Goal: Browse casually: Explore the website without a specific task or goal

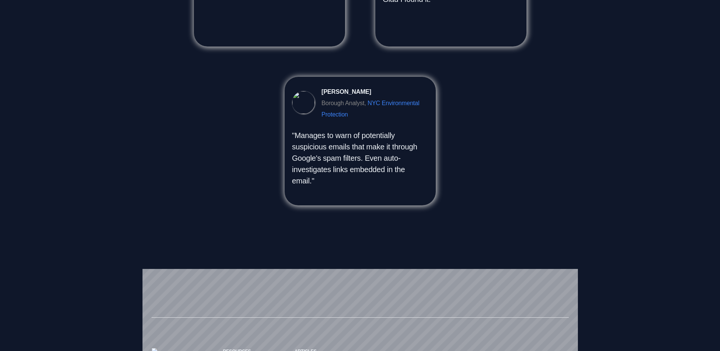
scroll to position [853, 0]
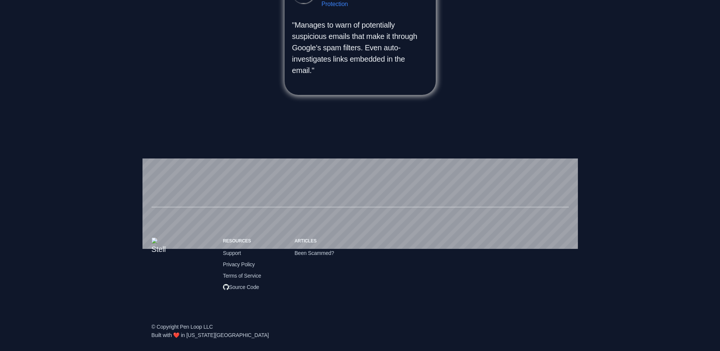
scroll to position [853, 0]
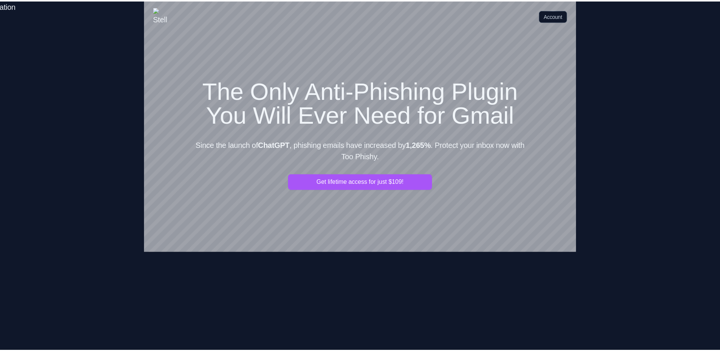
scroll to position [853, 0]
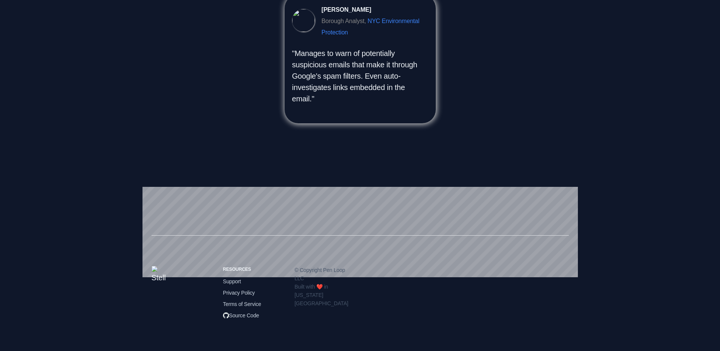
scroll to position [824, 0]
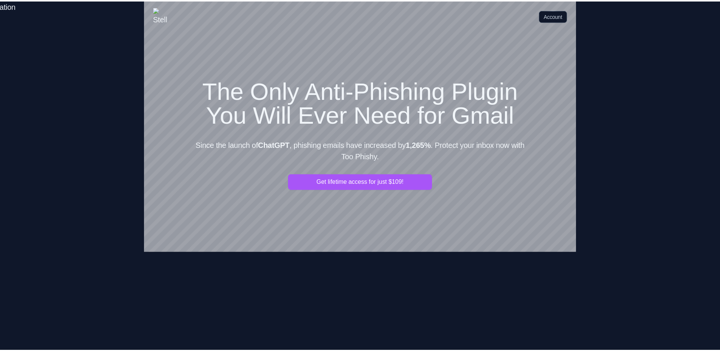
scroll to position [824, 0]
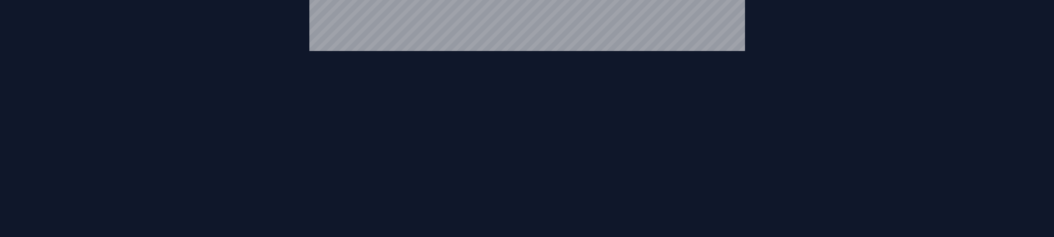
scroll to position [201, 0]
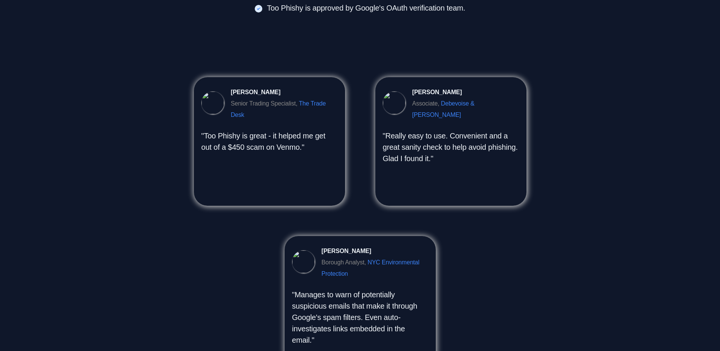
scroll to position [588, 0]
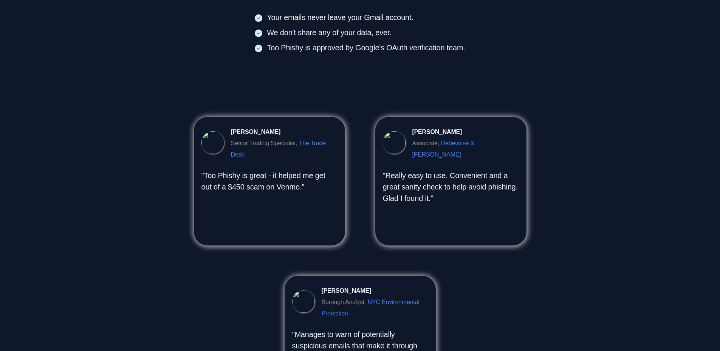
scroll to position [632, 0]
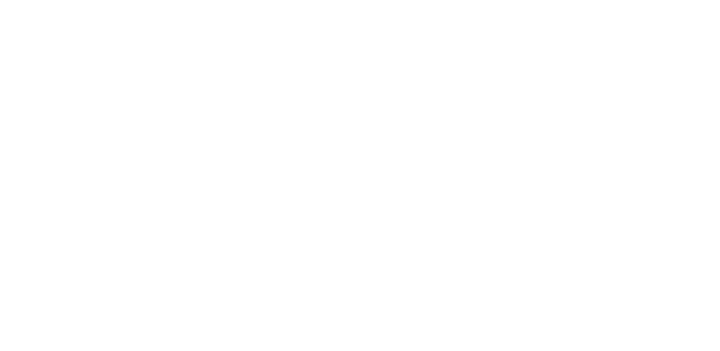
scroll to position [632, 0]
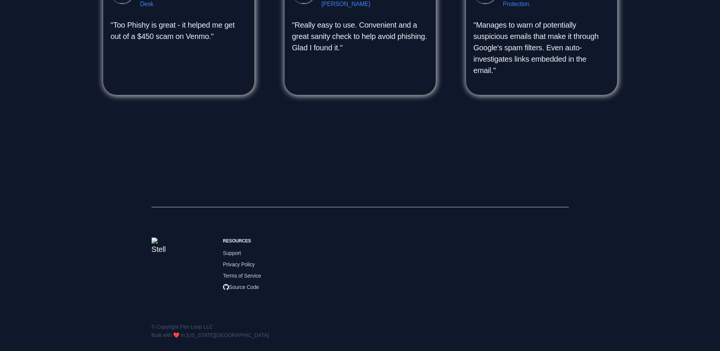
scroll to position [694, 0]
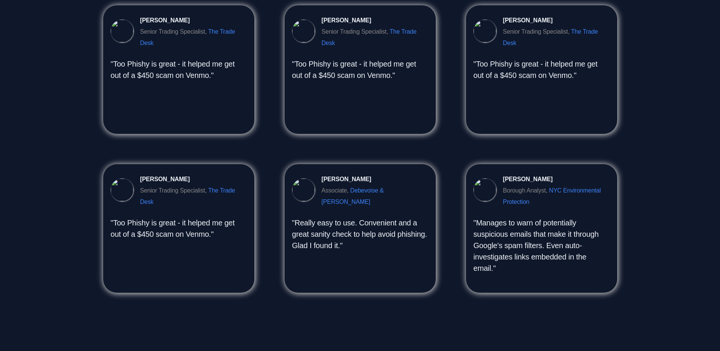
scroll to position [657, 0]
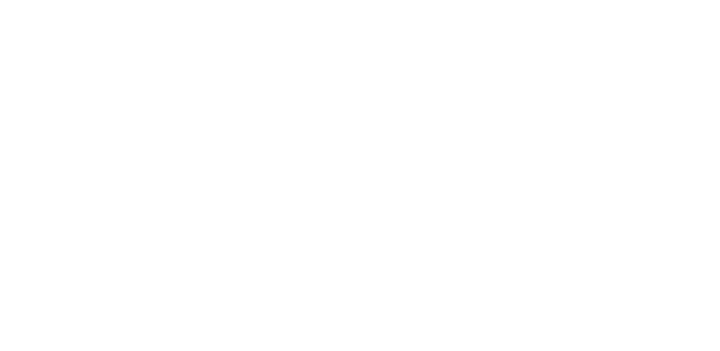
scroll to position [657, 0]
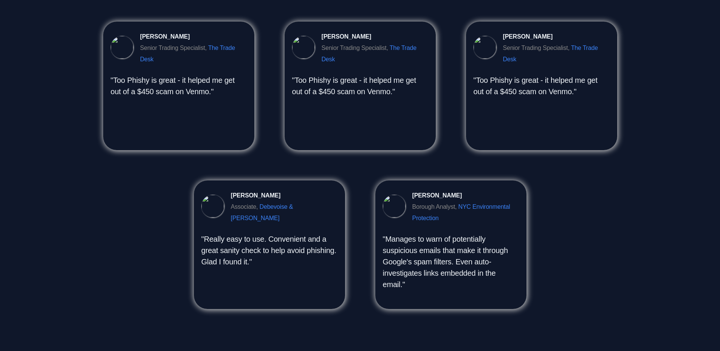
scroll to position [638, 0]
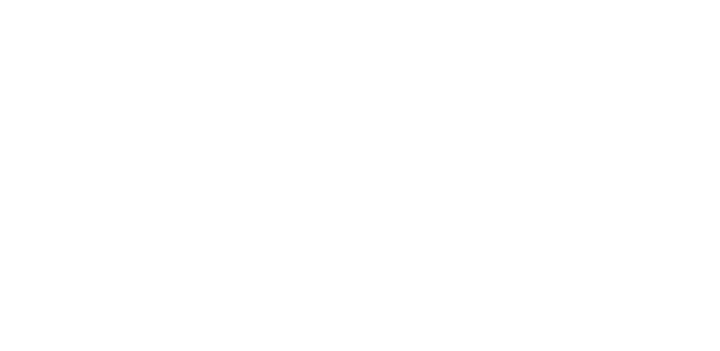
scroll to position [638, 0]
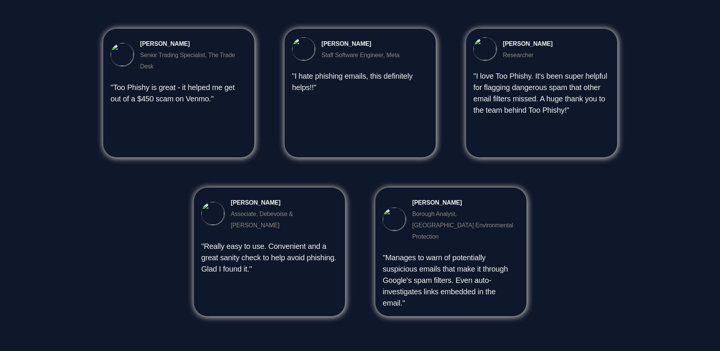
scroll to position [533, 0]
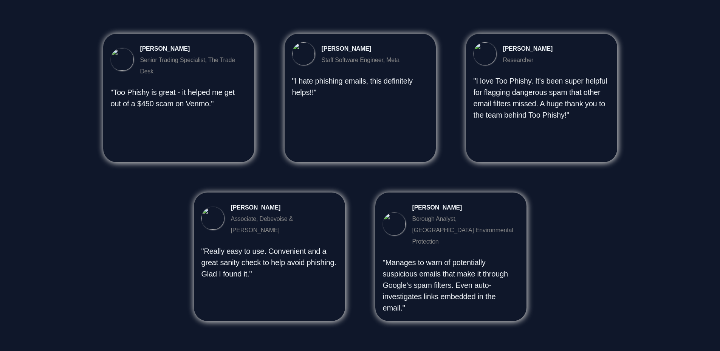
scroll to position [632, 0]
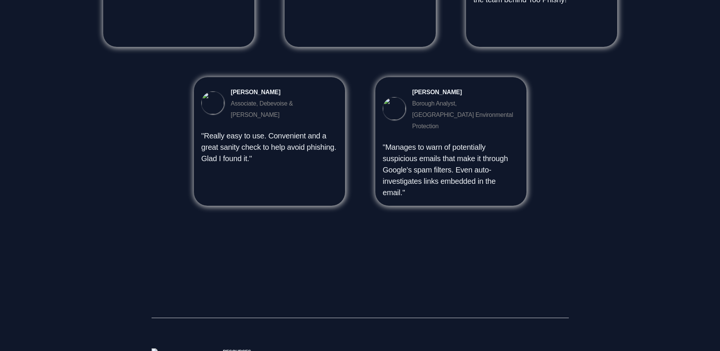
scroll to position [742, 0]
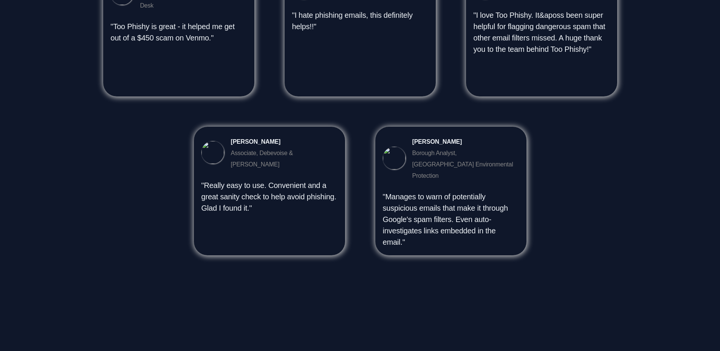
scroll to position [590, 0]
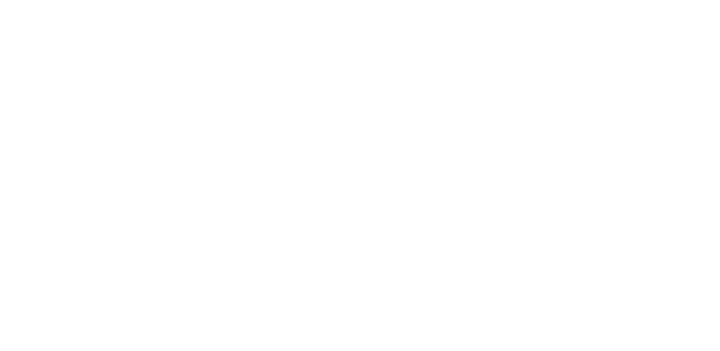
scroll to position [590, 0]
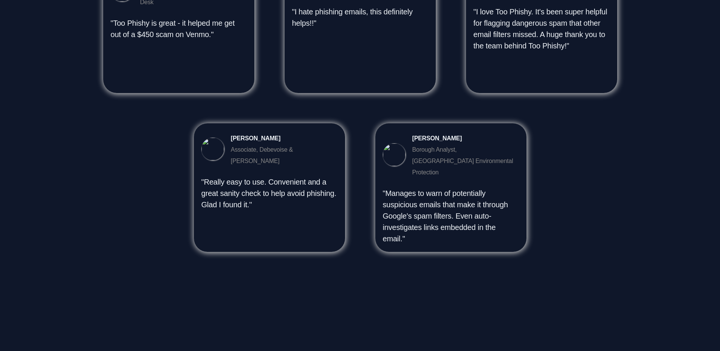
scroll to position [699, 0]
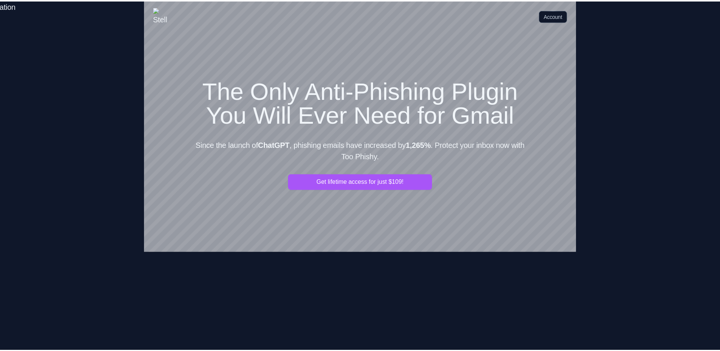
scroll to position [697, 0]
